Goal: Task Accomplishment & Management: Use online tool/utility

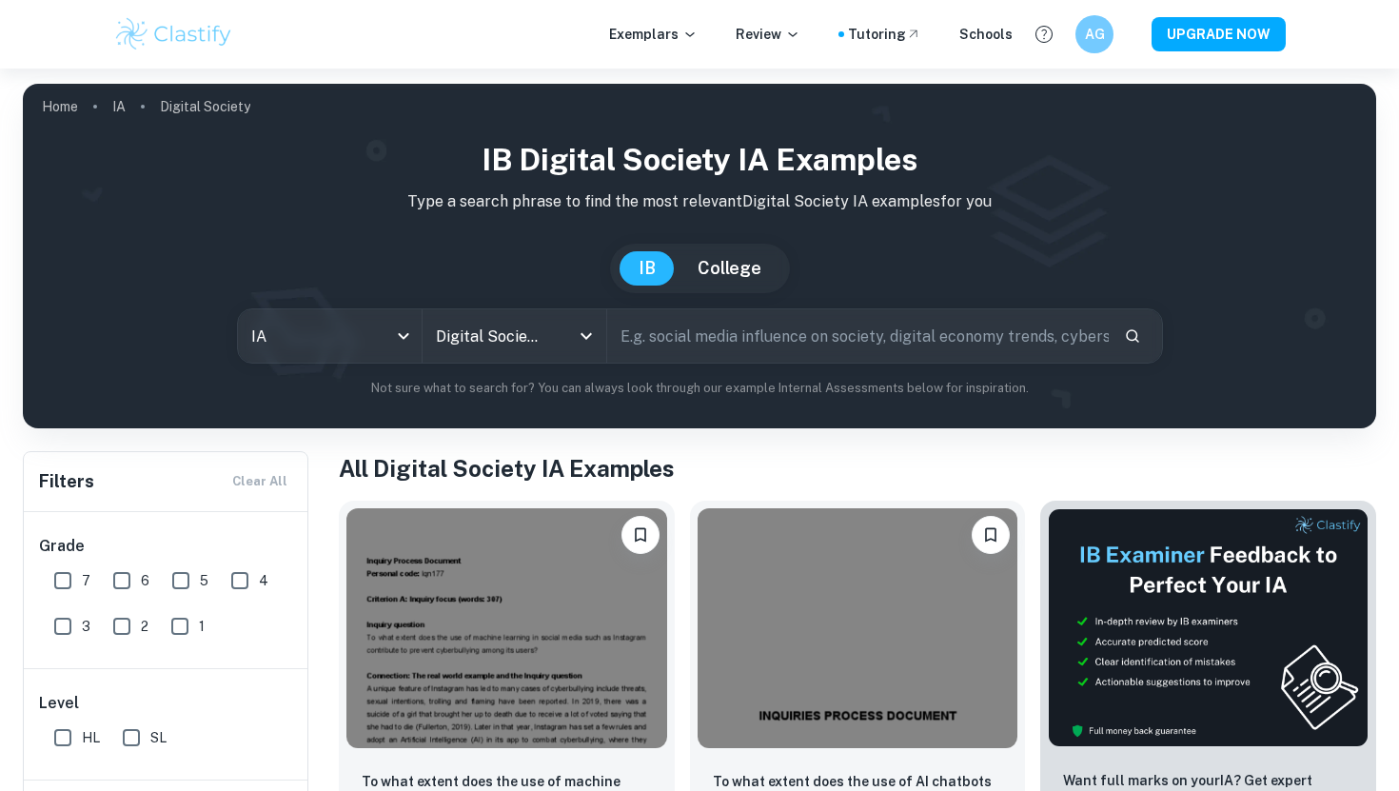
scroll to position [98, 0]
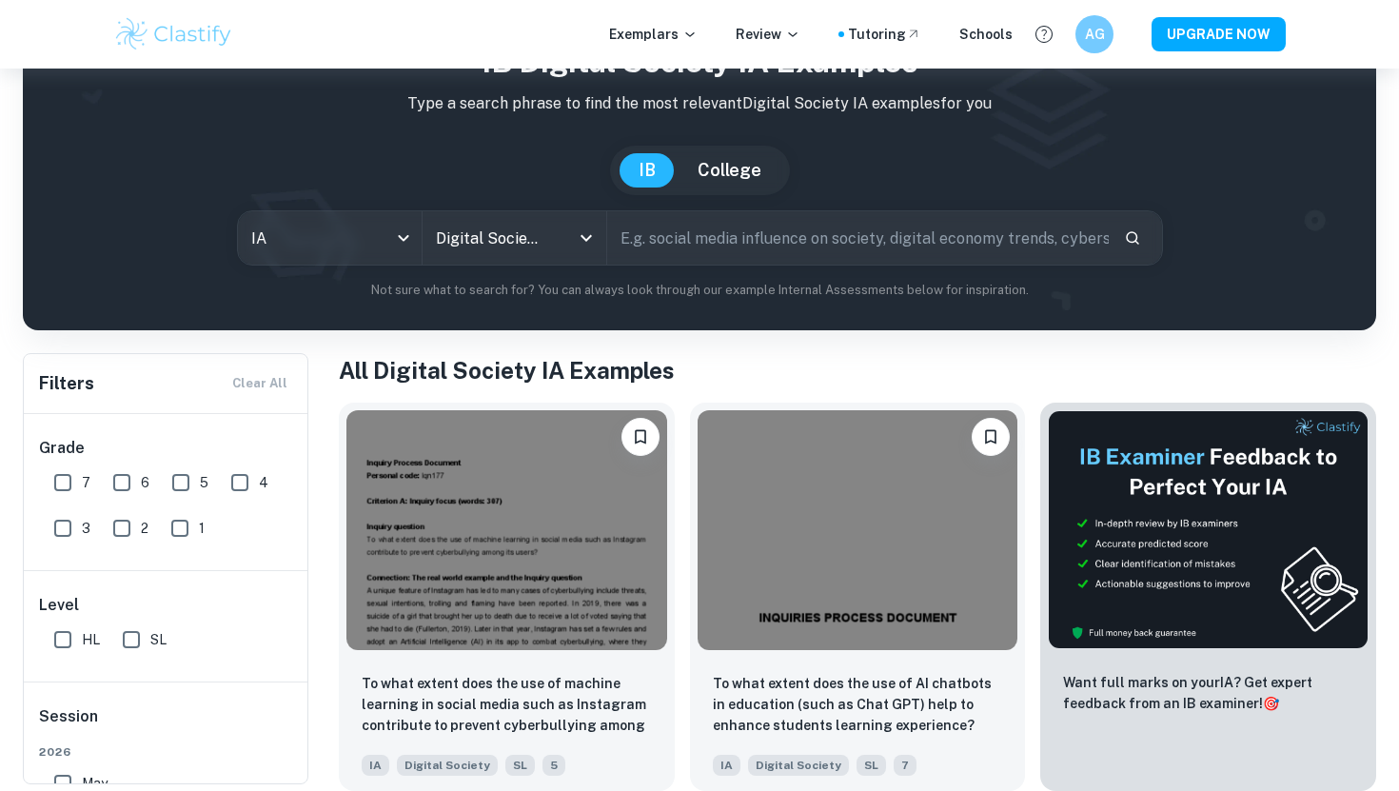
click at [744, 246] on input "text" at bounding box center [857, 237] width 501 height 53
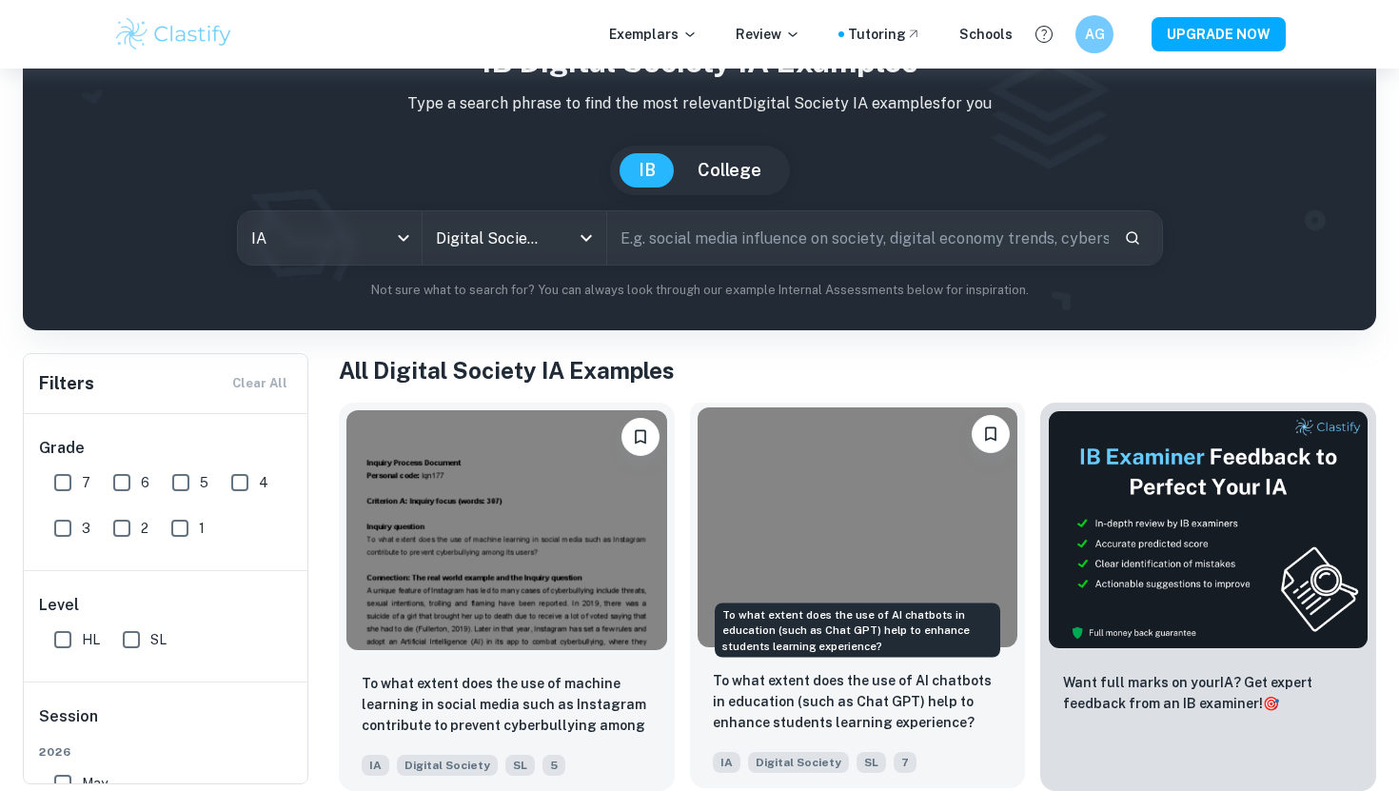
click at [892, 687] on p "To what extent does the use of AI chatbots in education (such as Chat GPT) help…" at bounding box center [858, 701] width 290 height 63
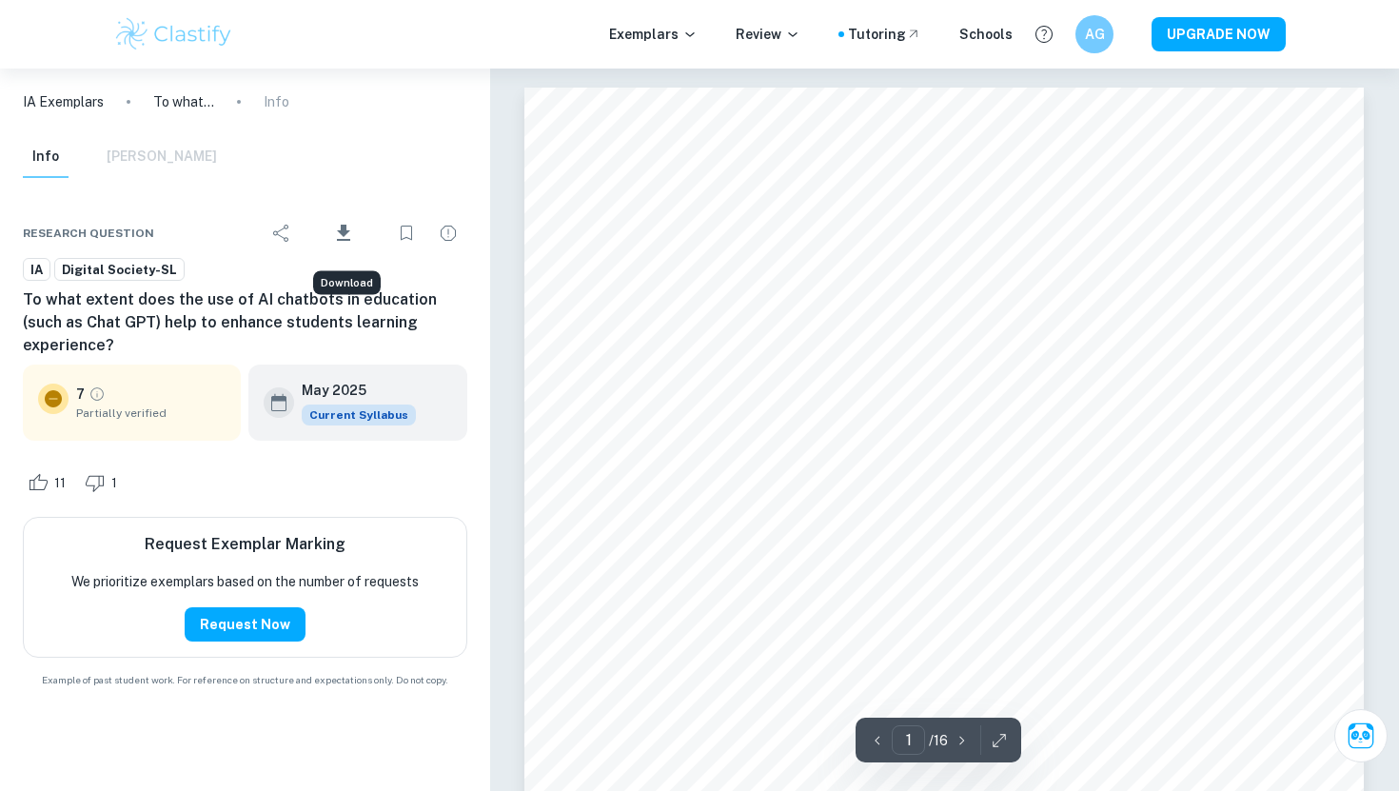
click at [346, 242] on icon "Download" at bounding box center [343, 233] width 23 height 23
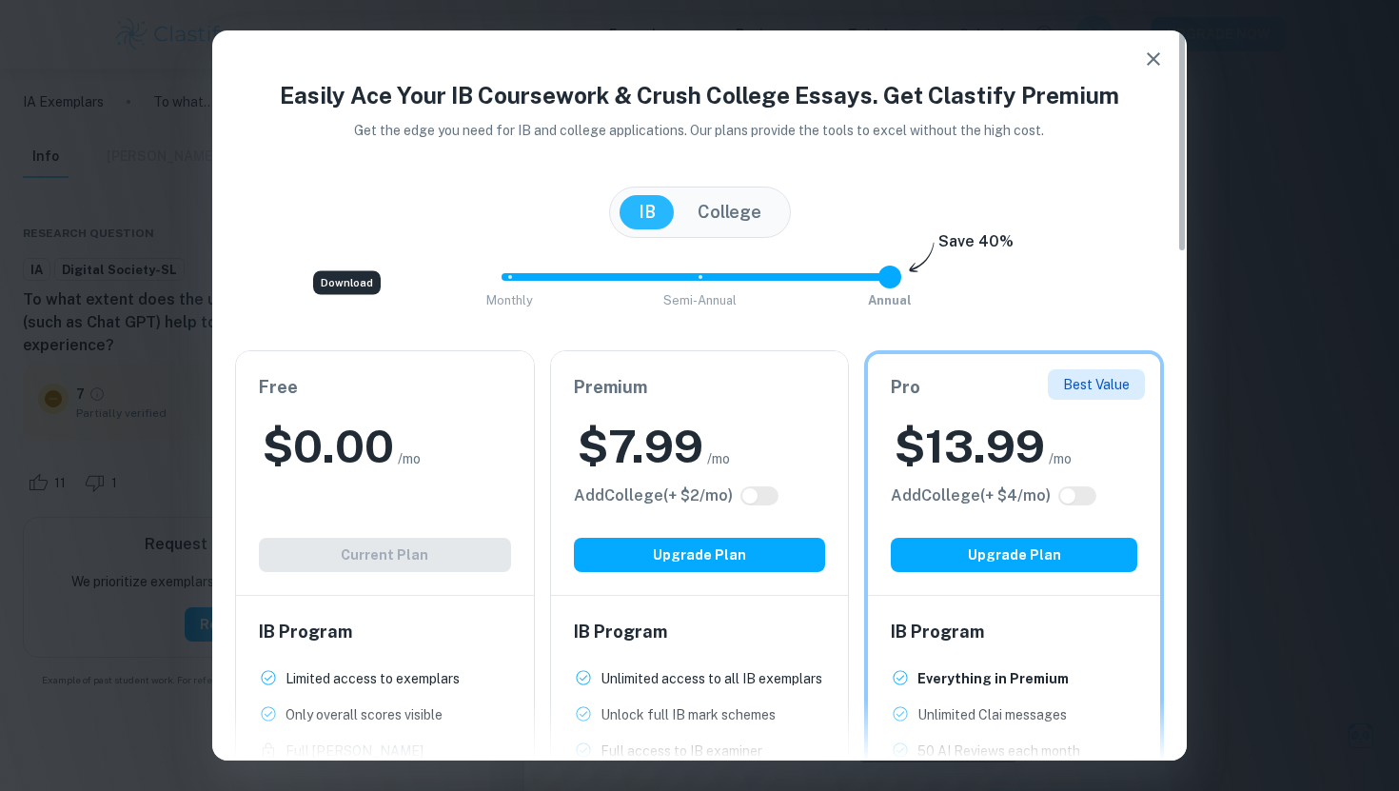
click at [1143, 65] on icon "button" at bounding box center [1153, 59] width 23 height 23
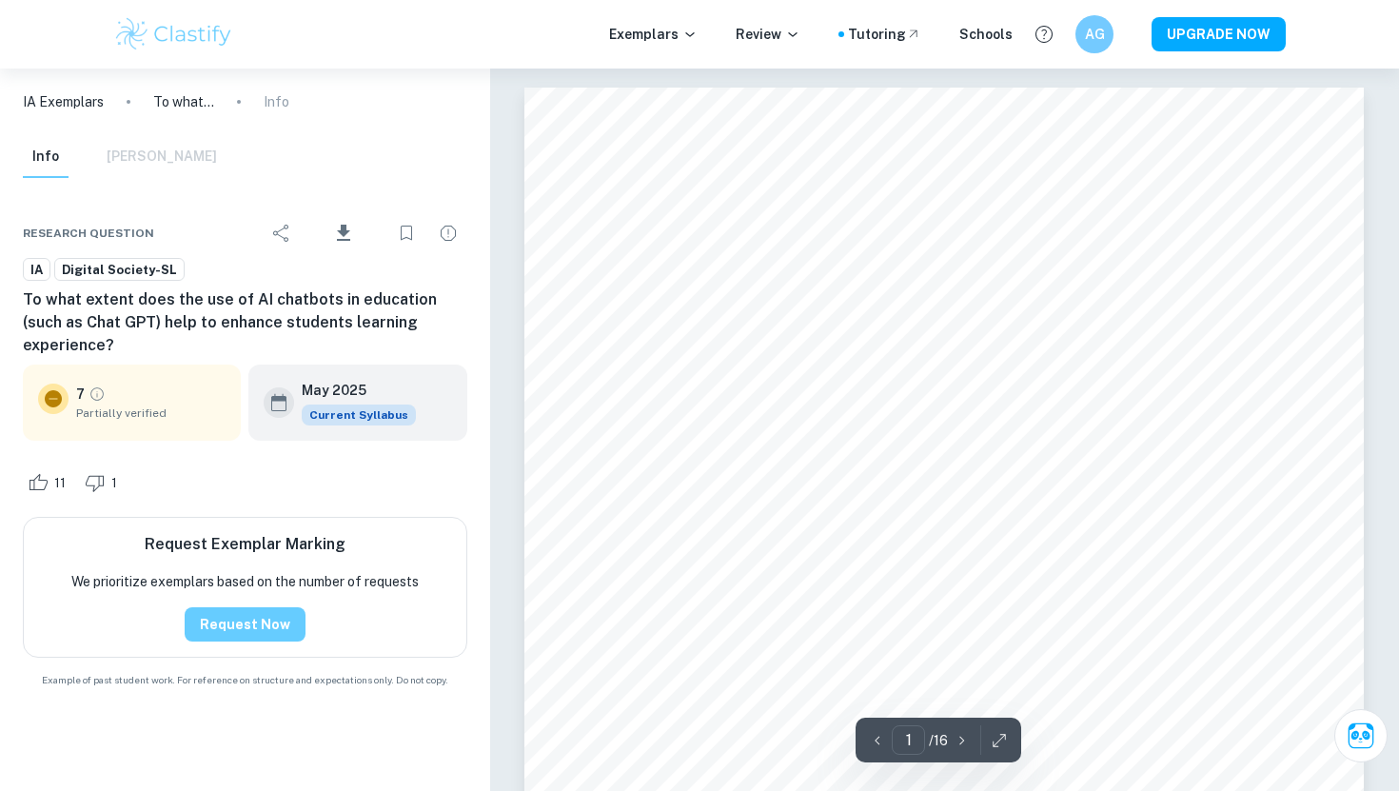
click at [265, 616] on button "Request Now" at bounding box center [245, 624] width 121 height 34
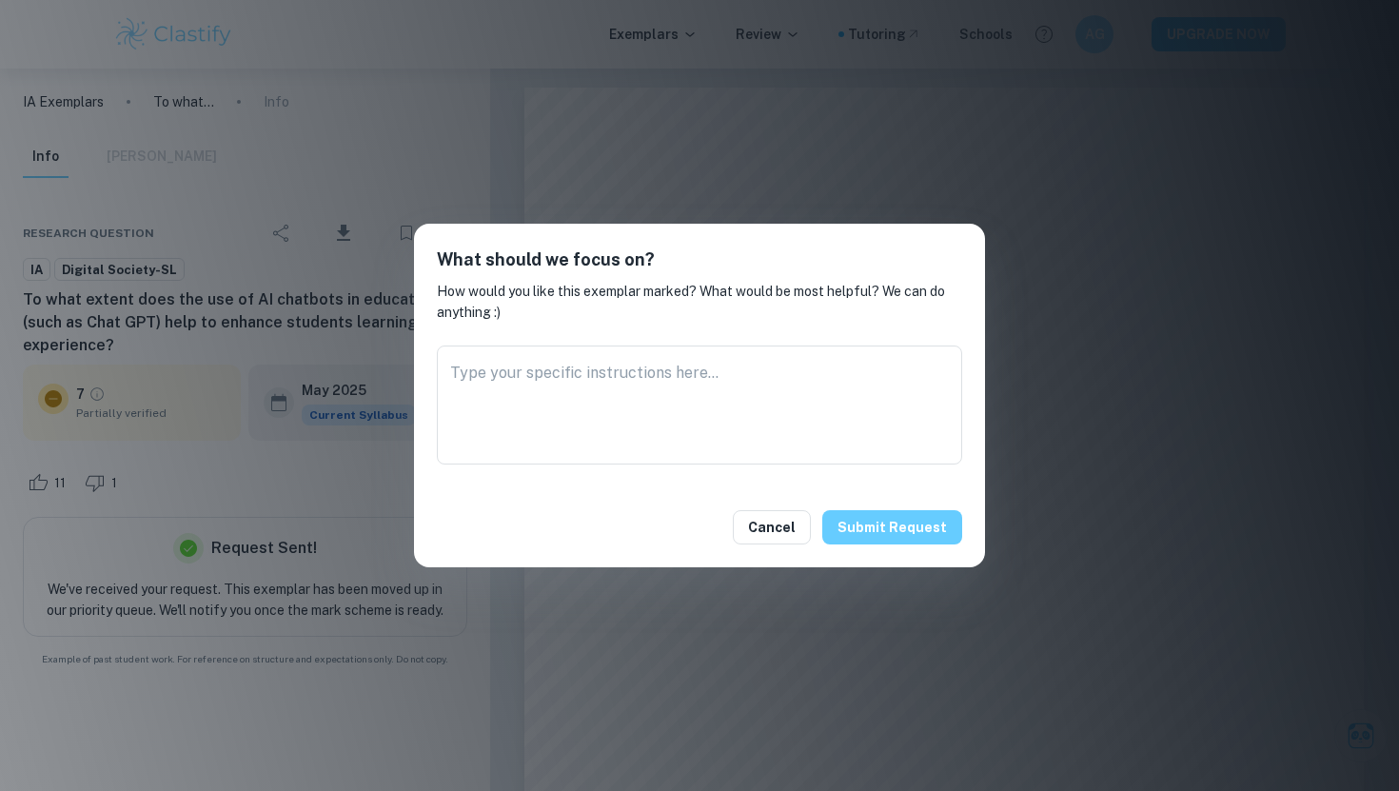
click at [875, 530] on button "Submit request" at bounding box center [892, 527] width 140 height 34
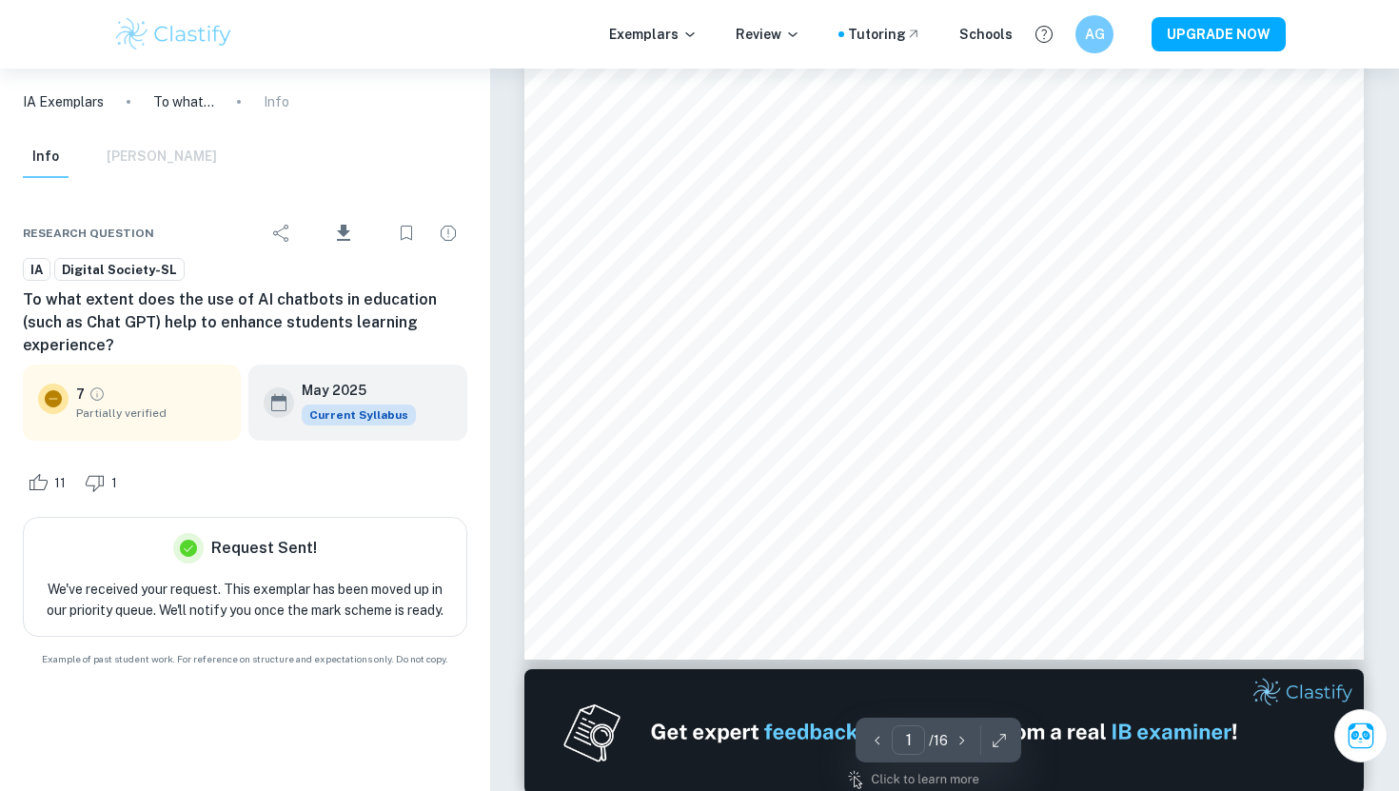
scroll to position [656, 0]
